Goal: Information Seeking & Learning: Check status

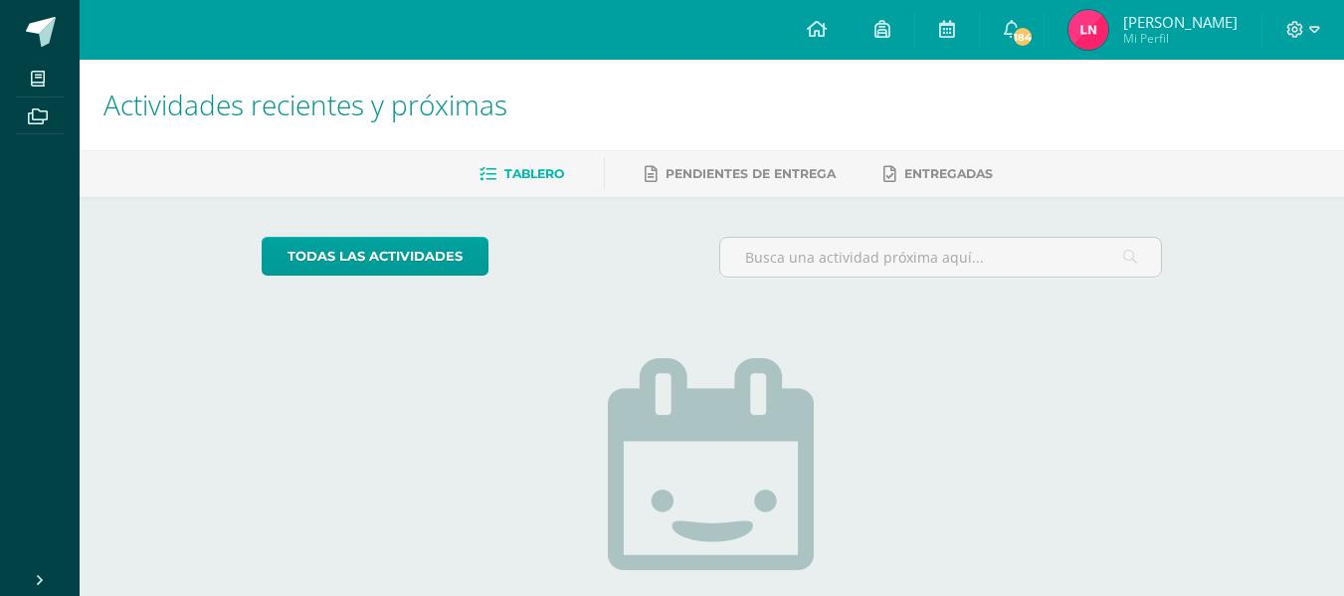
click at [1102, 30] on img at bounding box center [1089, 30] width 40 height 40
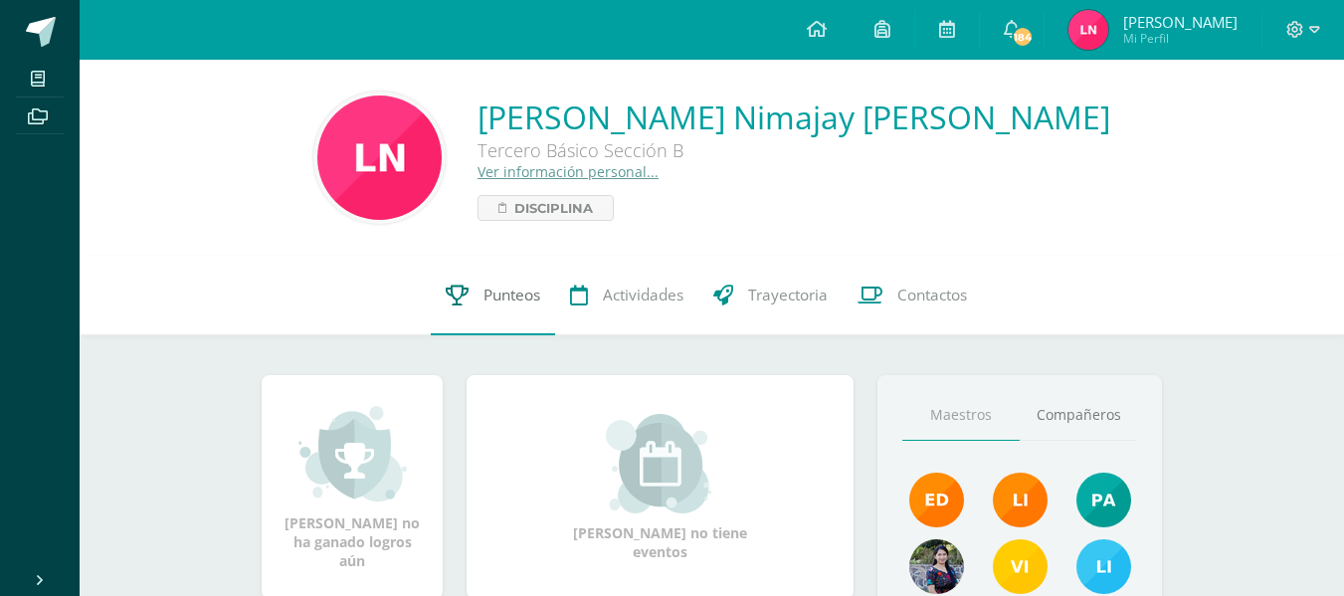
click at [503, 292] on span "Punteos" at bounding box center [512, 295] width 57 height 21
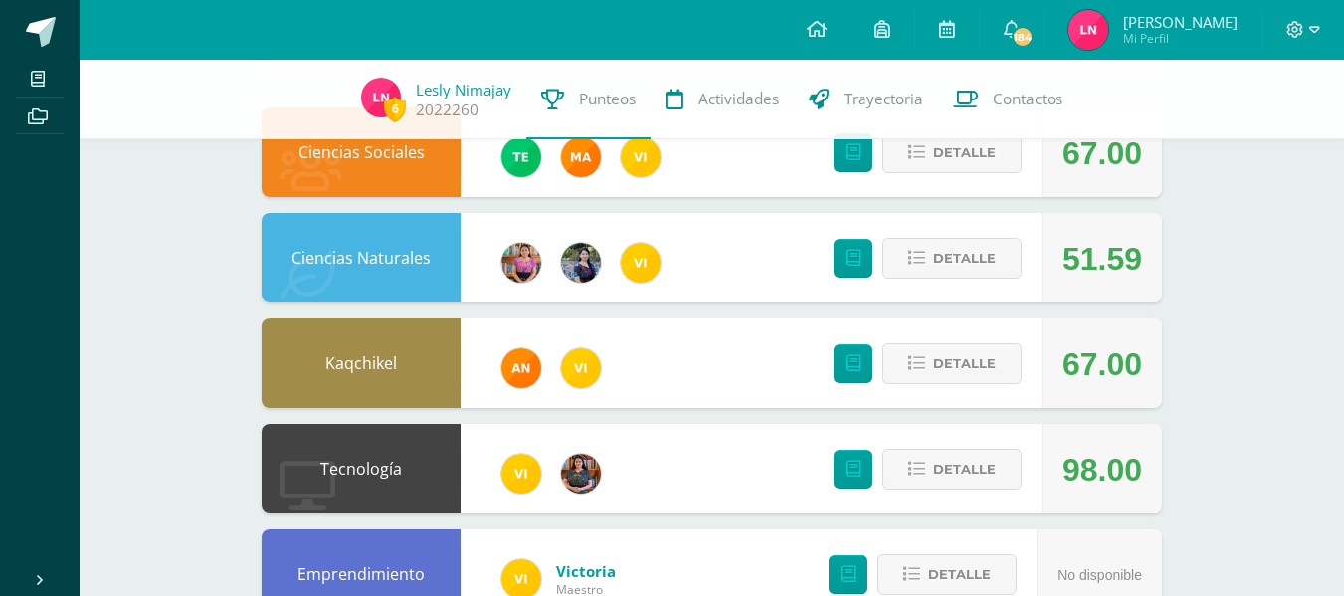
scroll to position [211, 0]
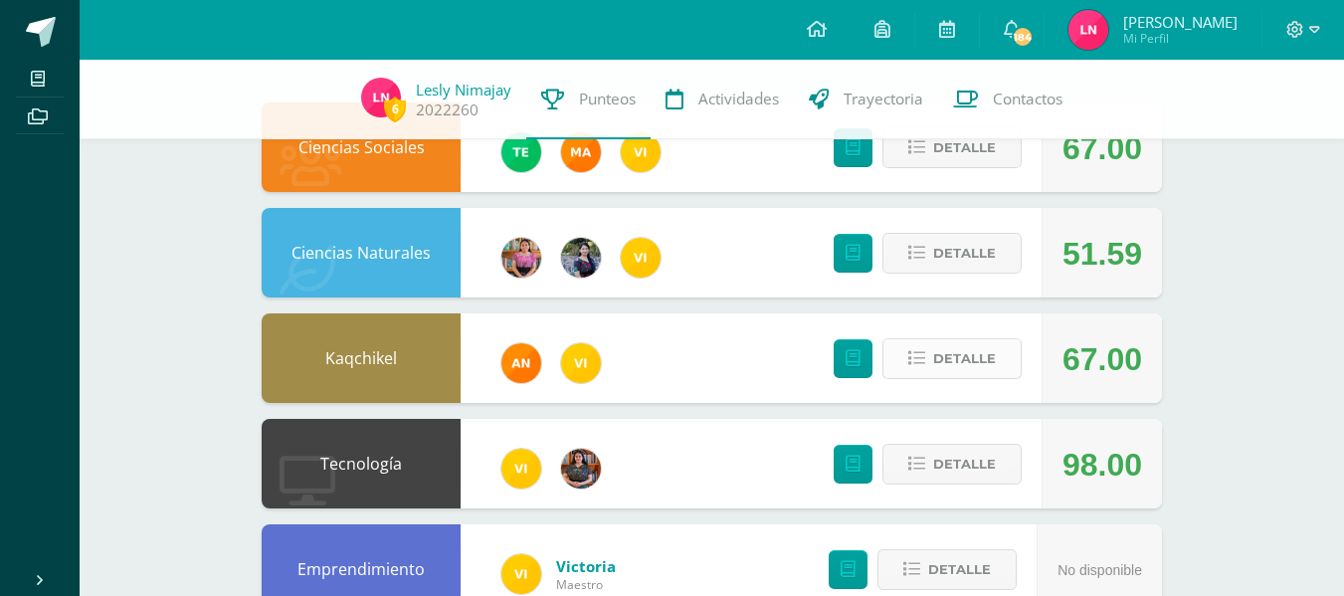
click at [981, 361] on span "Detalle" at bounding box center [964, 358] width 63 height 37
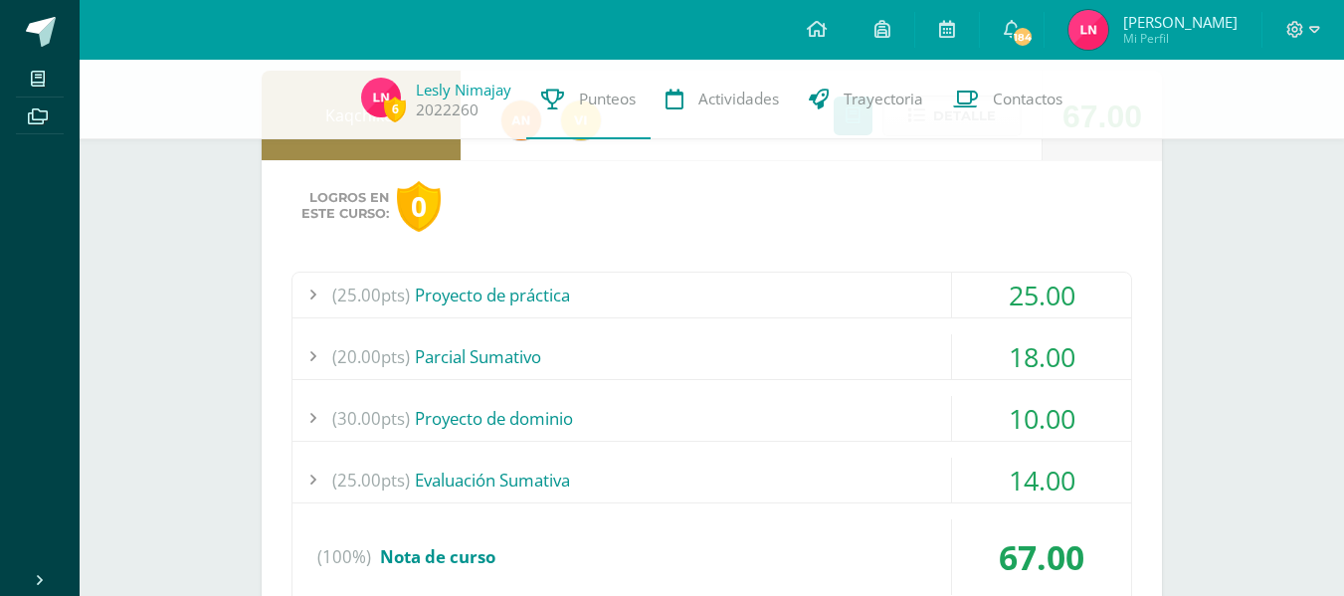
scroll to position [455, 0]
click at [560, 290] on div "(25.00pts) Proyecto de práctica" at bounding box center [712, 294] width 839 height 45
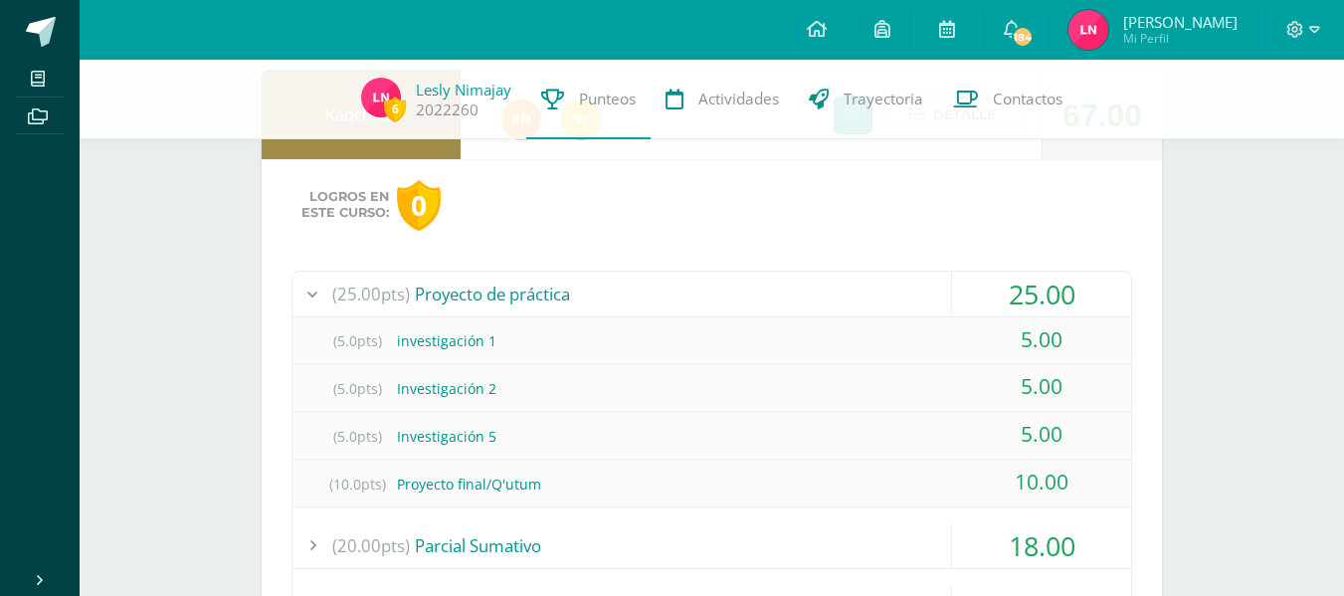
click at [560, 290] on div "(25.00pts) Proyecto de práctica" at bounding box center [712, 294] width 839 height 45
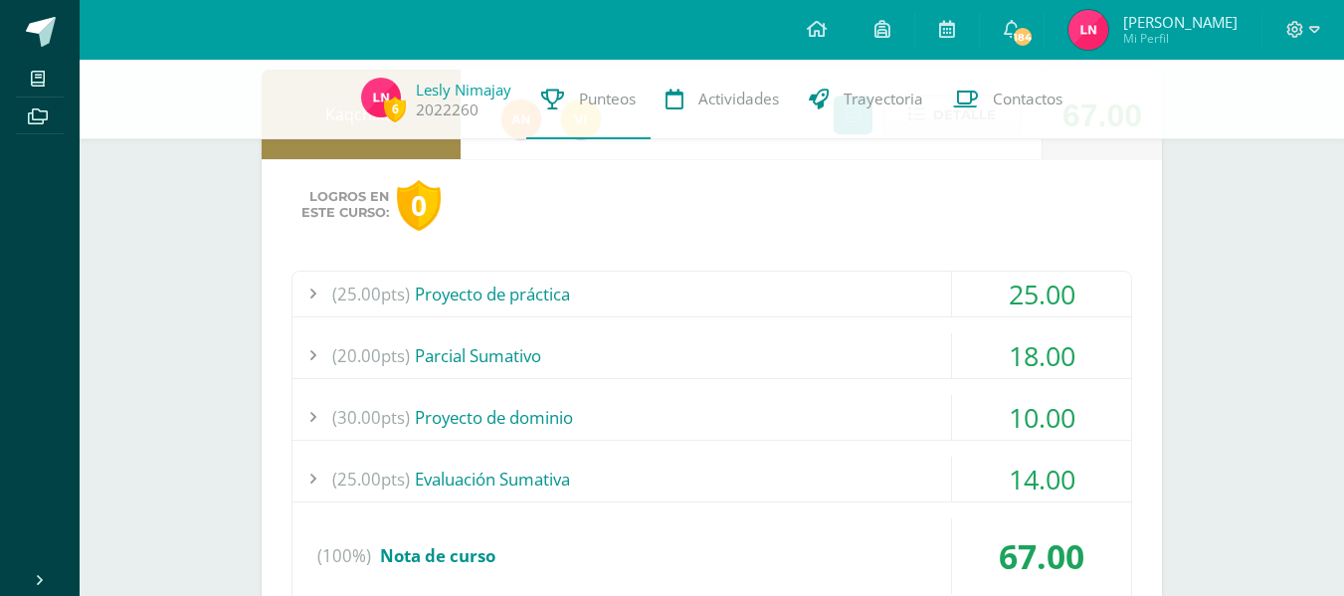
click at [552, 362] on div "(20.00pts) Parcial Sumativo" at bounding box center [712, 355] width 839 height 45
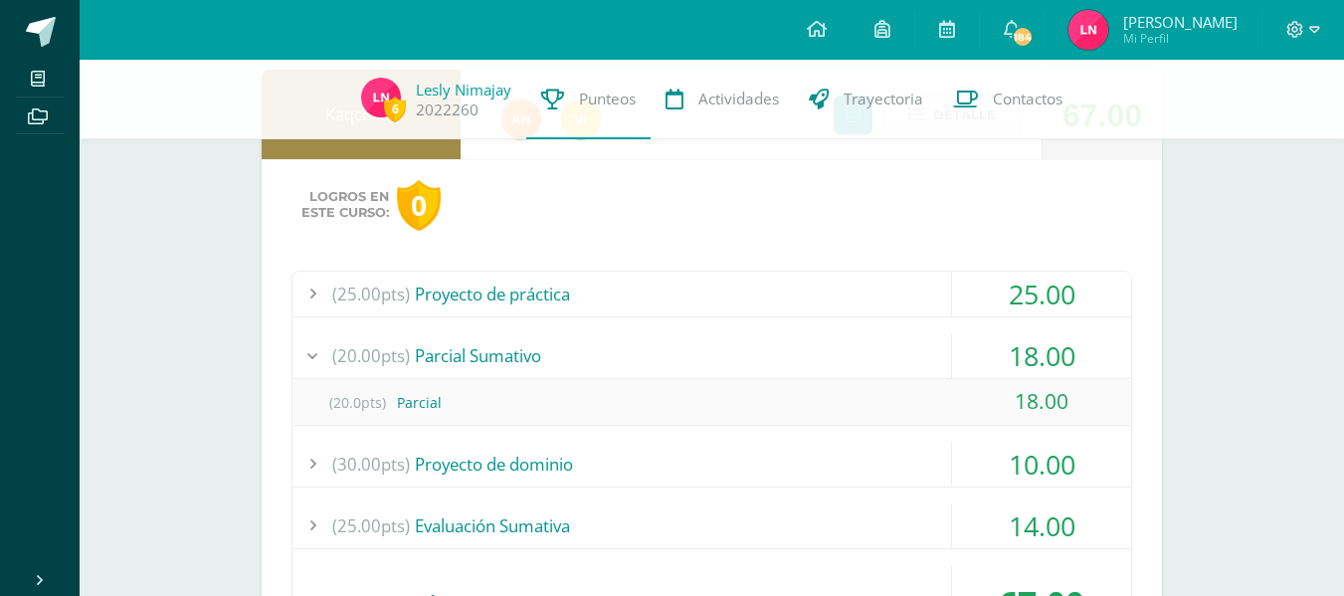
click at [552, 362] on div "(20.00pts) Parcial Sumativo" at bounding box center [712, 355] width 839 height 45
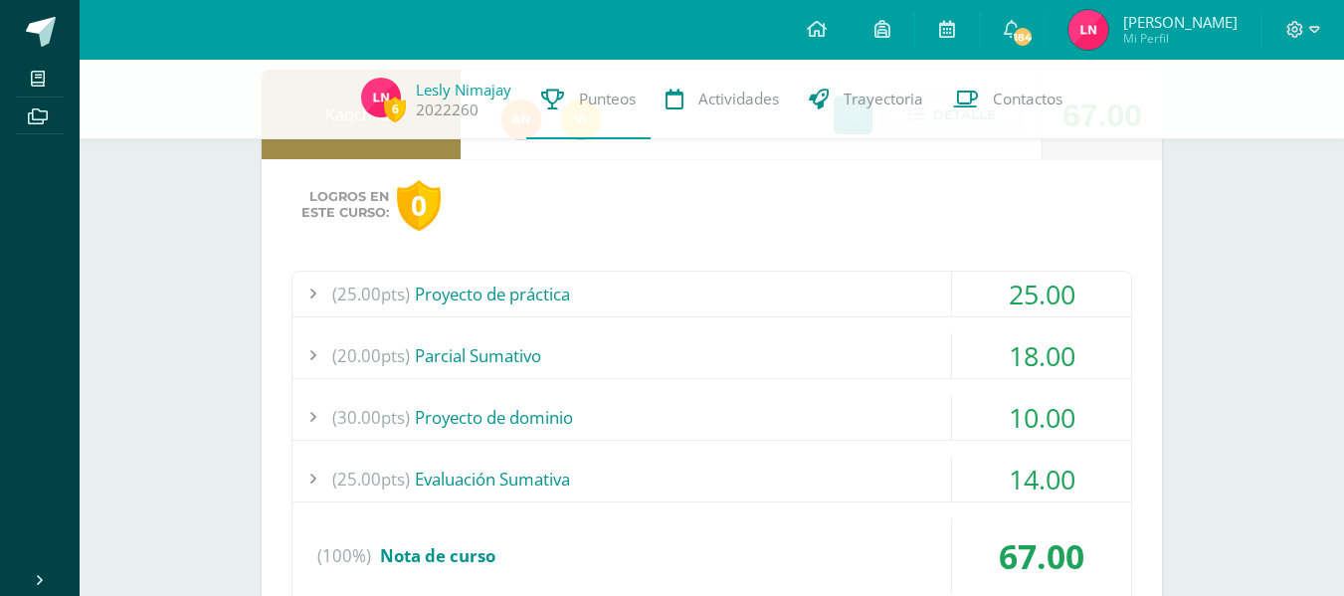
click at [542, 409] on div "(30.00pts) Proyecto de dominio" at bounding box center [712, 417] width 839 height 45
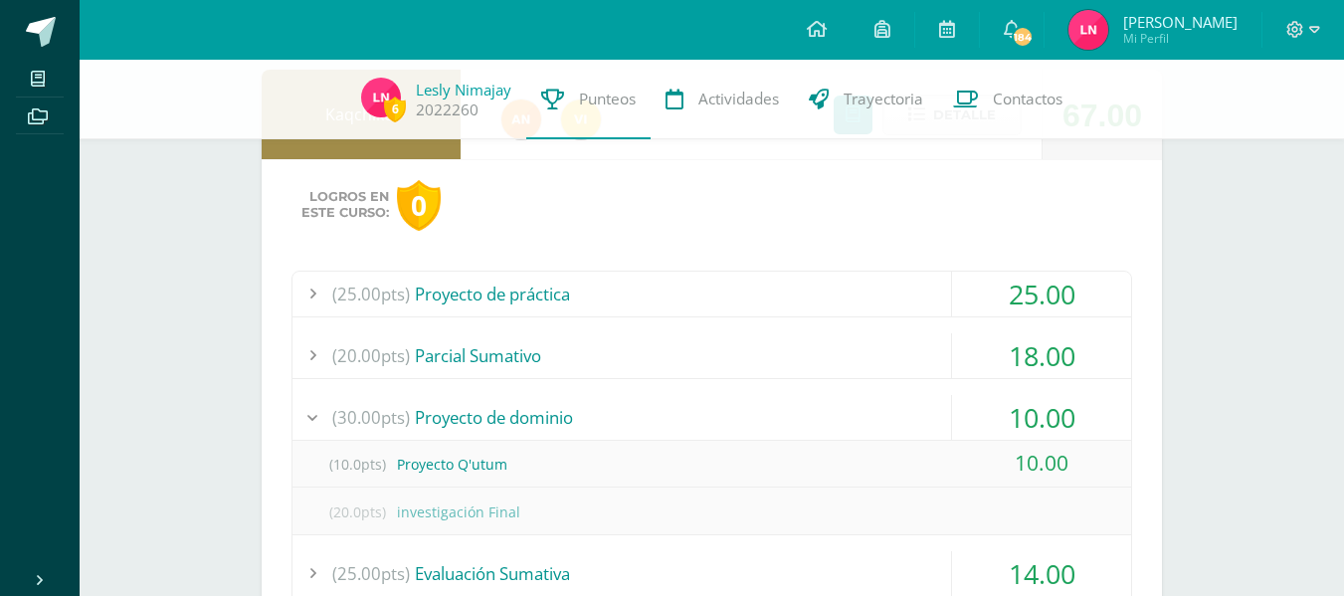
click at [542, 409] on div "(30.00pts) Proyecto de dominio" at bounding box center [712, 417] width 839 height 45
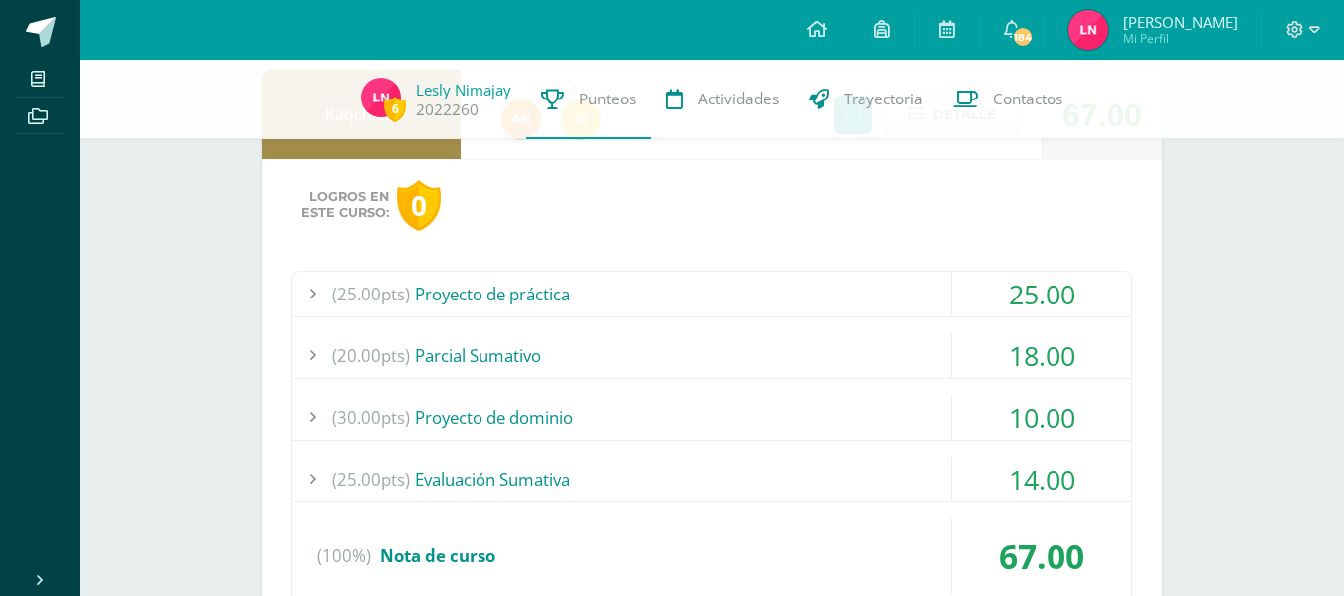
click at [539, 466] on div "(25.00pts) Evaluación Sumativa" at bounding box center [712, 479] width 839 height 45
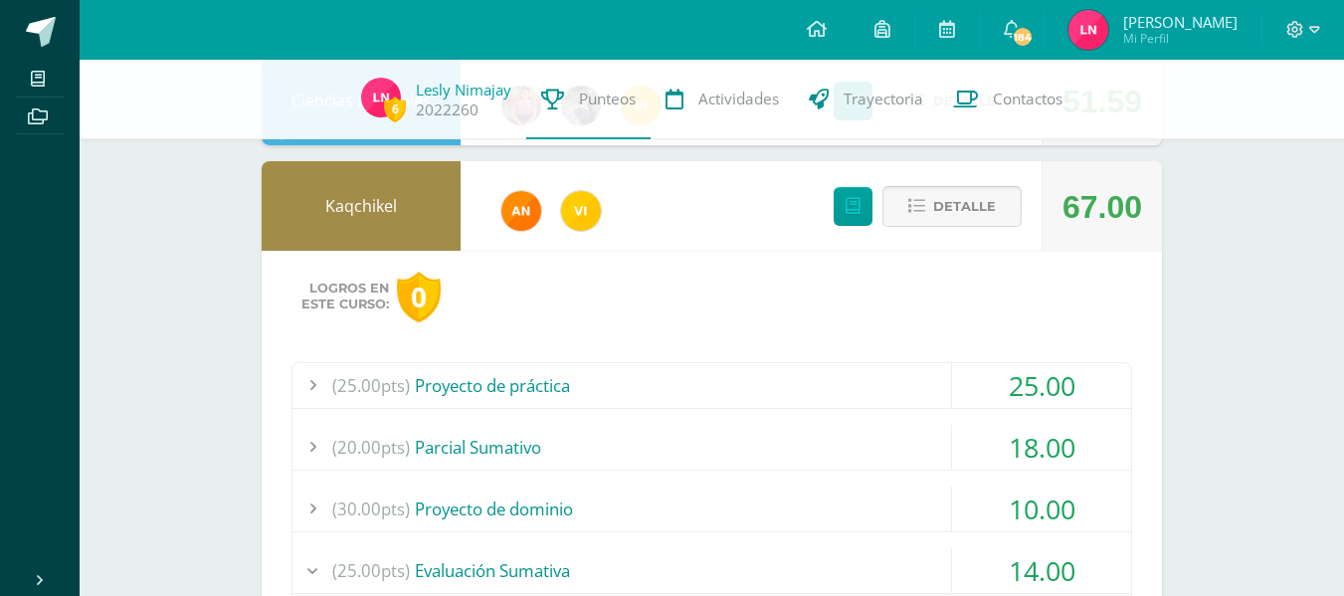
scroll to position [362, 0]
click at [964, 218] on span "Detalle" at bounding box center [964, 207] width 63 height 37
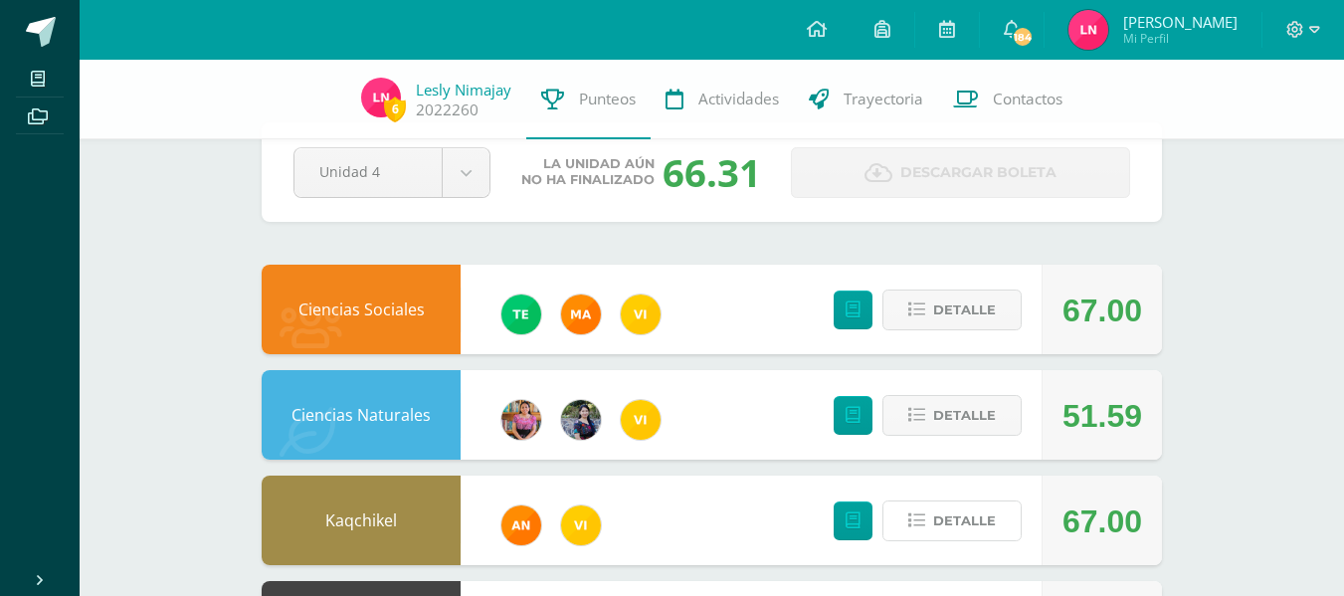
scroll to position [0, 0]
